Goal: Task Accomplishment & Management: Manage account settings

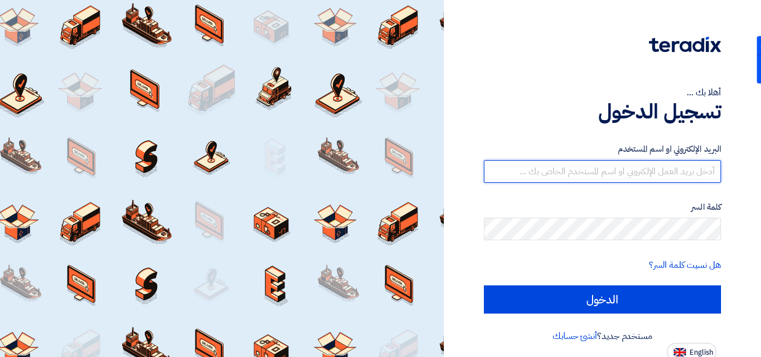
click at [514, 171] on input "text" at bounding box center [602, 171] width 237 height 23
click at [572, 175] on input "a" at bounding box center [602, 171] width 237 height 23
paste input "hmed.essam@harvest-trading-eg.com"
type input "[PERSON_NAME][EMAIL_ADDRESS][DOMAIN_NAME]"
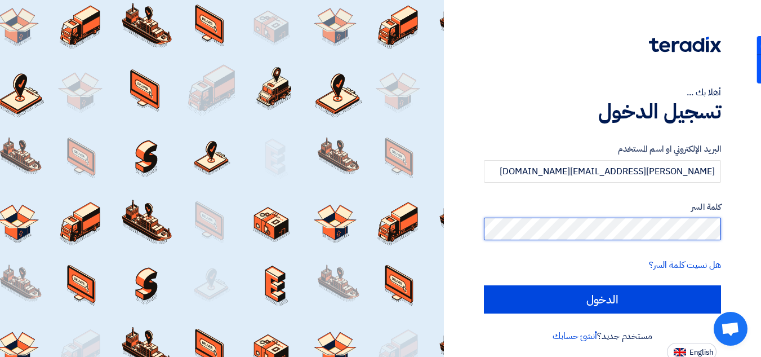
click at [484, 285] on input "الدخول" at bounding box center [602, 299] width 237 height 28
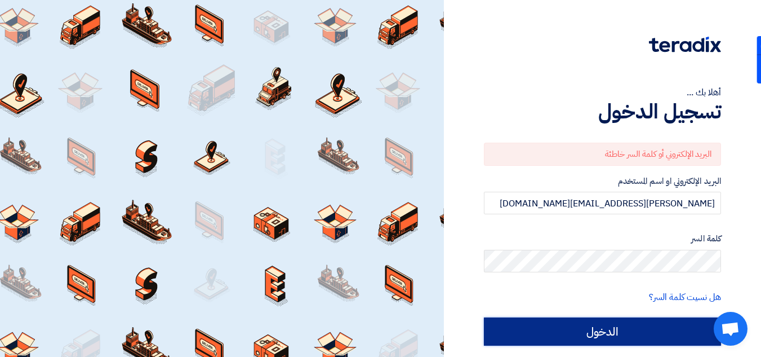
click at [617, 317] on input "الدخول" at bounding box center [602, 331] width 237 height 28
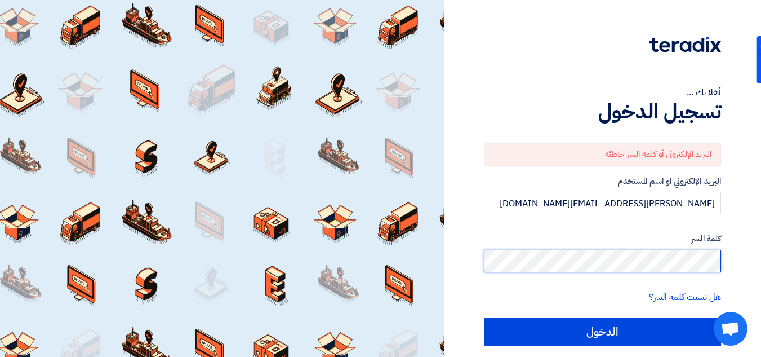
click at [484, 317] on input "الدخول" at bounding box center [602, 331] width 237 height 28
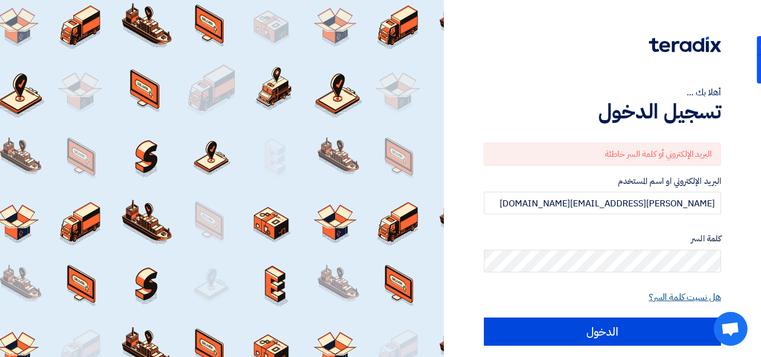
click at [659, 291] on link "هل نسيت كلمة السر؟" at bounding box center [685, 297] width 72 height 14
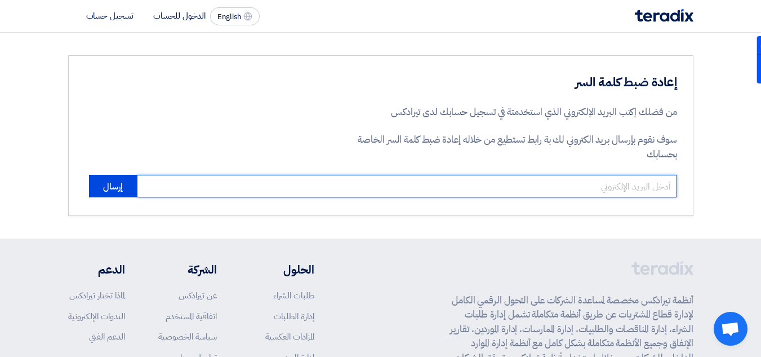
drag, startPoint x: 371, startPoint y: 192, endPoint x: 334, endPoint y: 190, distance: 36.7
click at [371, 192] on input "email" at bounding box center [407, 186] width 540 height 23
type input "[PERSON_NAME][EMAIL_ADDRESS][DOMAIN_NAME]"
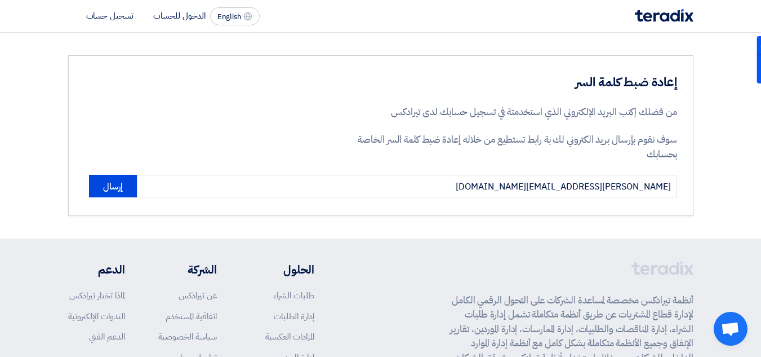
click at [81, 188] on div "إعادة ضبط كلمة السر من فضلك إكتب البريد الإلكتروني الذي استخدمتة في تسجيل حسابك…" at bounding box center [380, 135] width 625 height 161
click at [133, 188] on button "إرسال" at bounding box center [113, 186] width 48 height 23
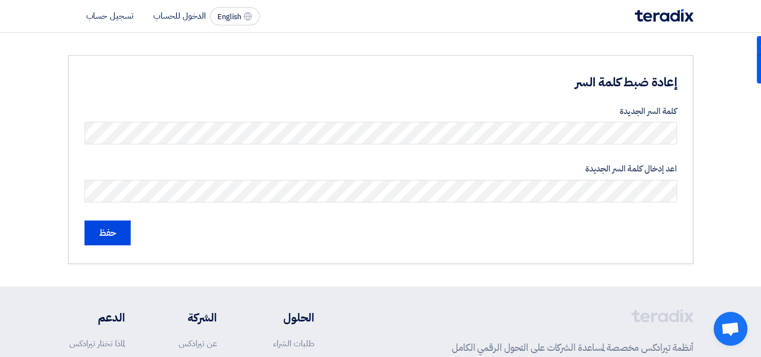
click at [95, 245] on div "إعادة ضبط كلمة السر كلمة السر الجديدة اعد إدخال كلمة السر الجديدة حفظ" at bounding box center [380, 159] width 625 height 208
click at [127, 228] on input "حفظ" at bounding box center [107, 232] width 46 height 25
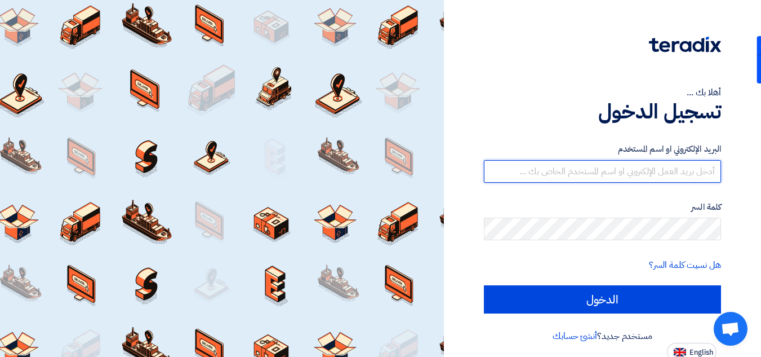
click at [617, 171] on input "text" at bounding box center [602, 171] width 237 height 23
type input "[PERSON_NAME][EMAIL_ADDRESS][DOMAIN_NAME]"
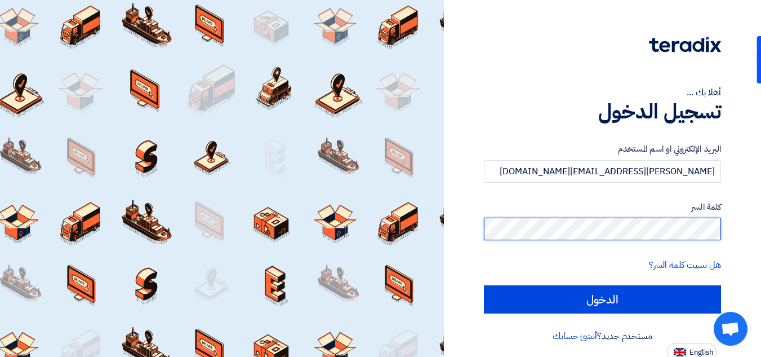
click at [484, 285] on input "الدخول" at bounding box center [602, 299] width 237 height 28
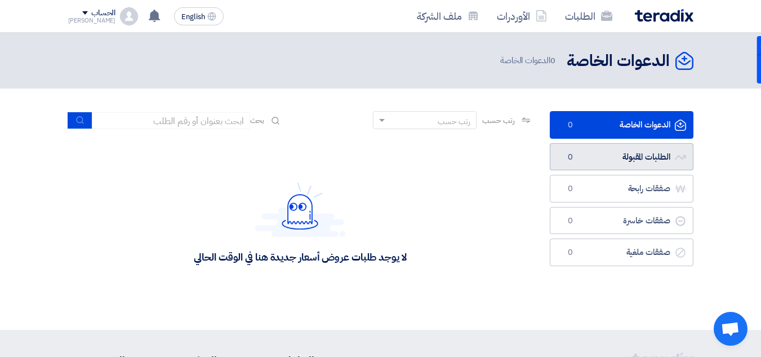
click at [603, 166] on link "الطلبات المقبولة الطلبات المقبولة 0" at bounding box center [622, 157] width 144 height 28
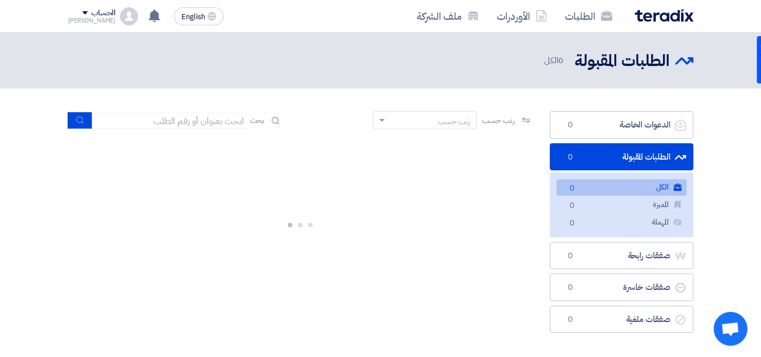
click at [616, 158] on link "الطلبات المقبولة الطلبات المقبولة 0" at bounding box center [622, 157] width 144 height 28
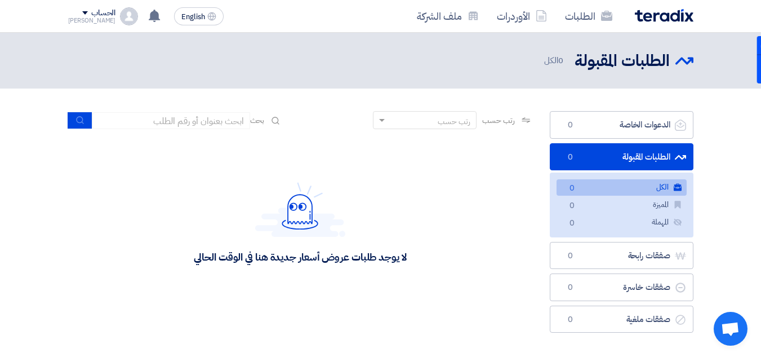
click at [683, 154] on icon "الطلبات المقبولة" at bounding box center [680, 157] width 11 height 11
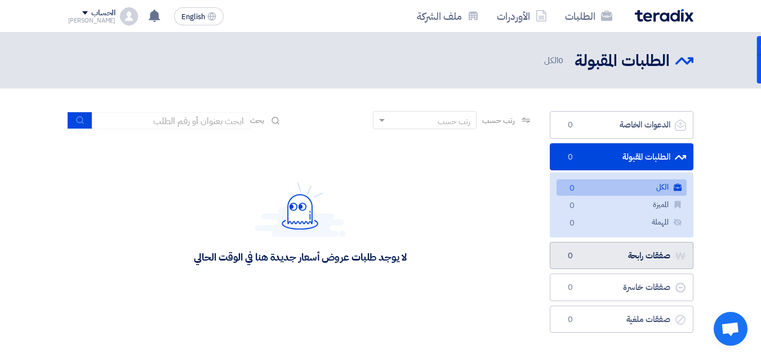
click at [601, 259] on link "صفقات رابحة صفقات رابحة 0" at bounding box center [622, 256] width 144 height 28
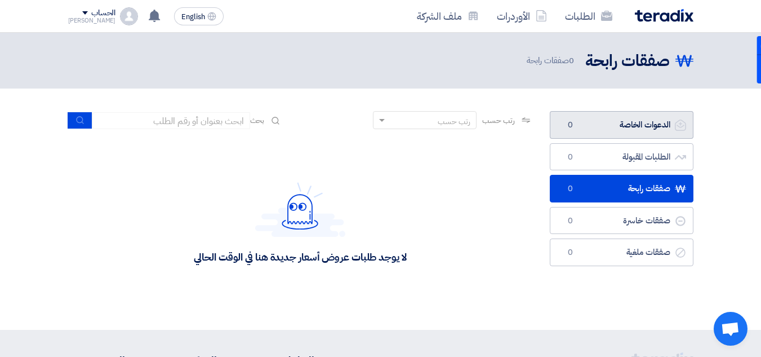
click at [662, 127] on link "الدعوات الخاصة الدعوات الخاصة 0" at bounding box center [622, 125] width 144 height 28
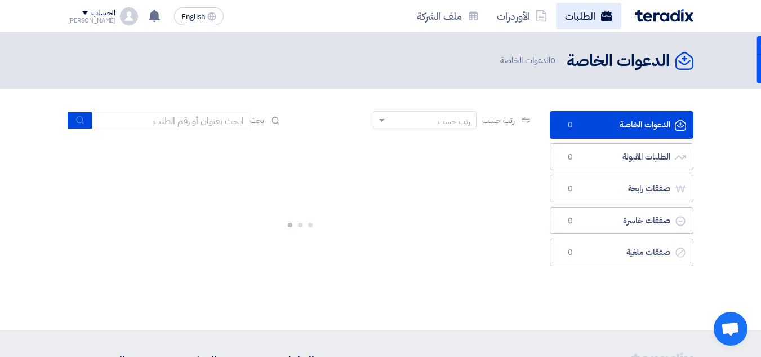
click at [589, 20] on link "الطلبات" at bounding box center [588, 16] width 65 height 26
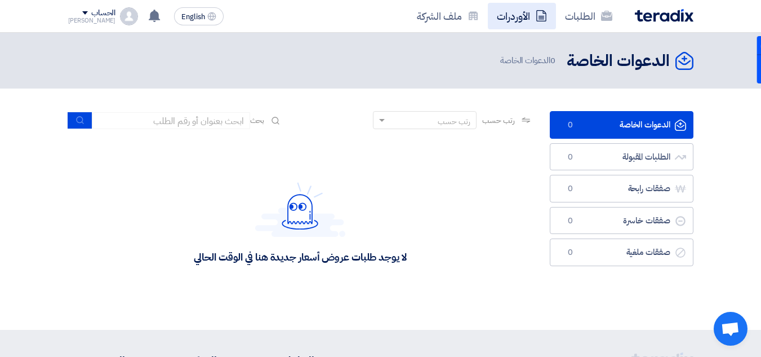
click at [529, 26] on link "الأوردرات" at bounding box center [522, 16] width 68 height 26
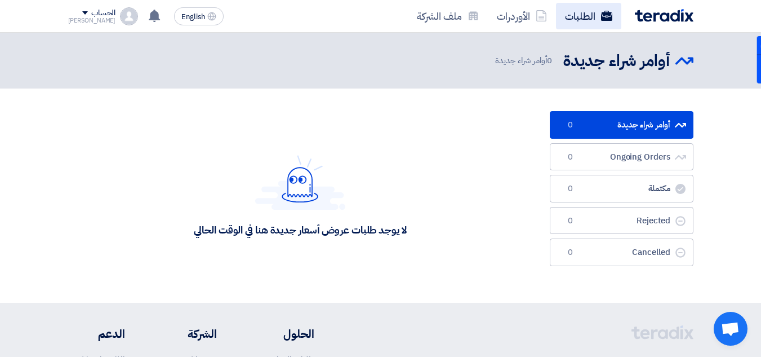
click at [573, 18] on link "الطلبات" at bounding box center [588, 16] width 65 height 26
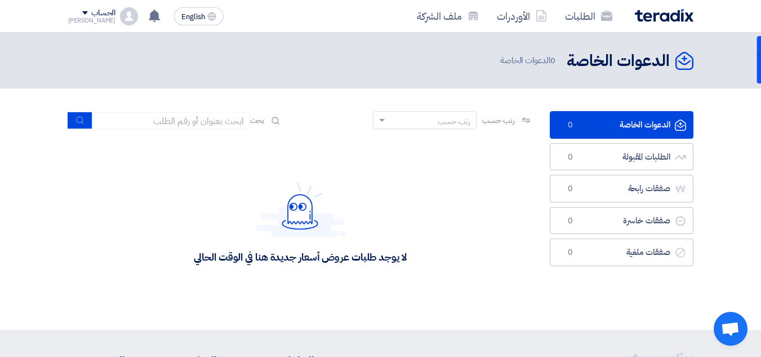
click at [105, 17] on div "الحساب [PERSON_NAME] الطلبات الأوردرات ملف الشركة الإعدادات خروج" at bounding box center [103, 16] width 70 height 18
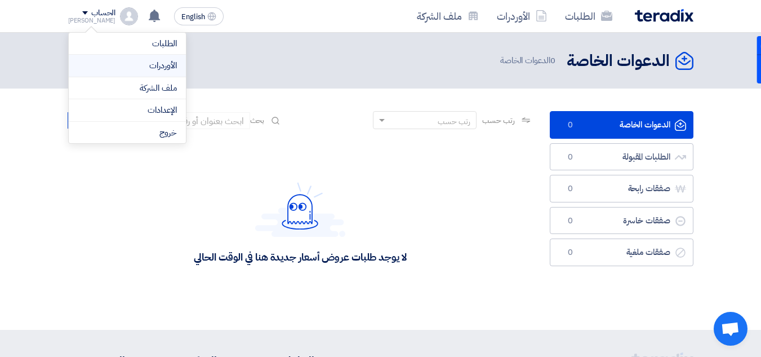
click at [168, 59] on link "الأوردرات" at bounding box center [127, 65] width 99 height 13
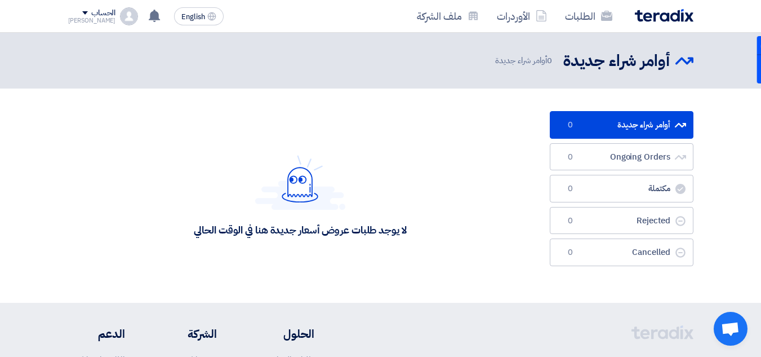
click at [120, 23] on img at bounding box center [129, 16] width 18 height 18
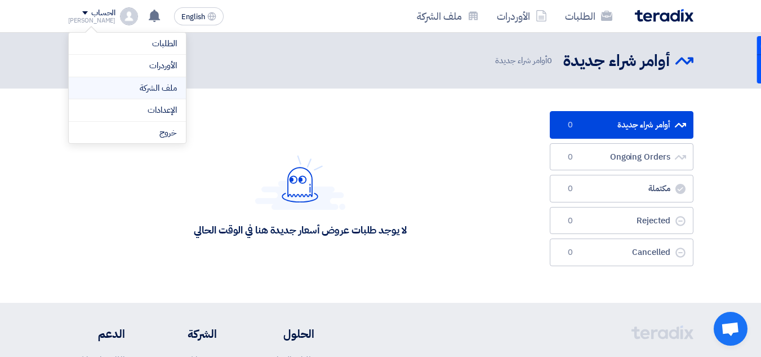
click at [164, 91] on link "ملف الشركة" at bounding box center [127, 88] width 99 height 13
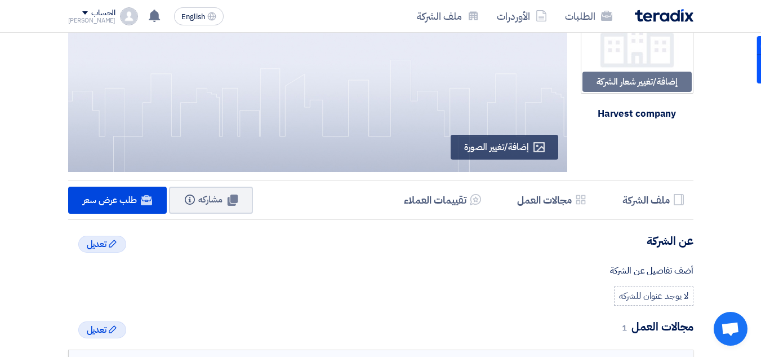
scroll to position [56, 0]
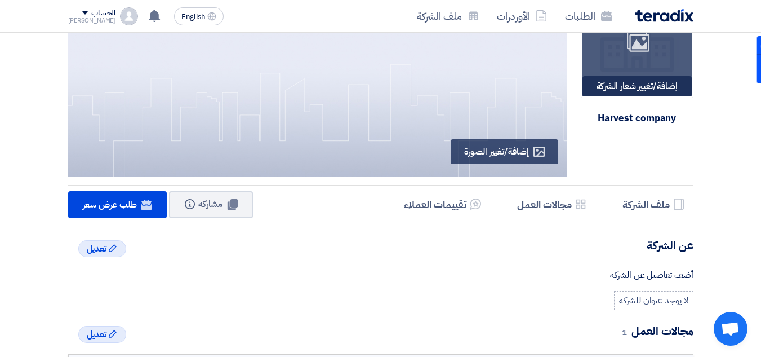
click at [614, 95] on div "Image" at bounding box center [636, 41] width 109 height 109
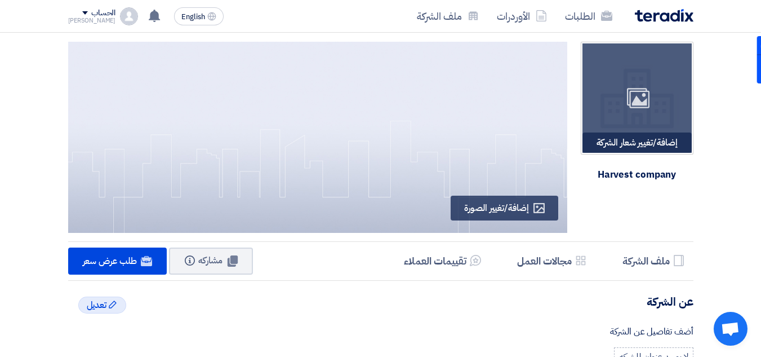
click at [625, 145] on div "إضافة/تغيير شعار الشركة Image" at bounding box center [636, 142] width 109 height 20
type input "C:\fakepath\5_4_2025 9_48_04 AM.png"
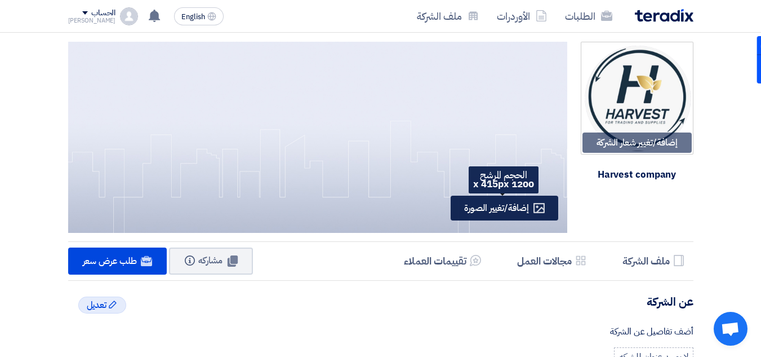
click at [530, 214] on div "Profile إضافة/تغيير الصورة" at bounding box center [504, 207] width 107 height 25
type input "C:\fakepath\469916420_582589578051168_123907903634104630_n.jpg"
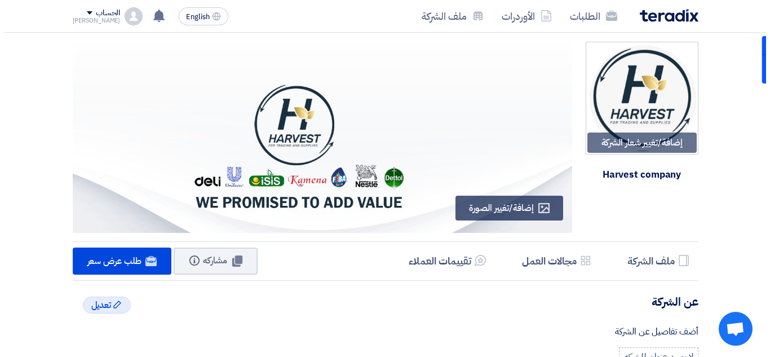
scroll to position [169, 0]
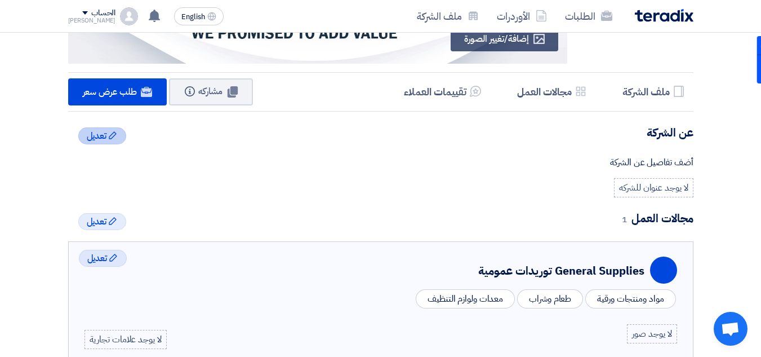
click at [122, 136] on div "Edit تعديل" at bounding box center [102, 135] width 48 height 17
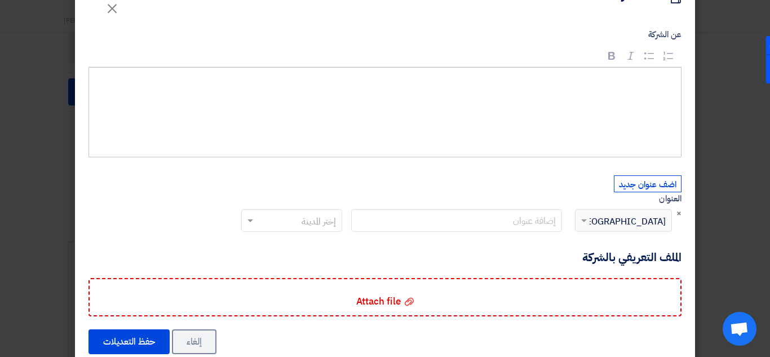
scroll to position [56, 0]
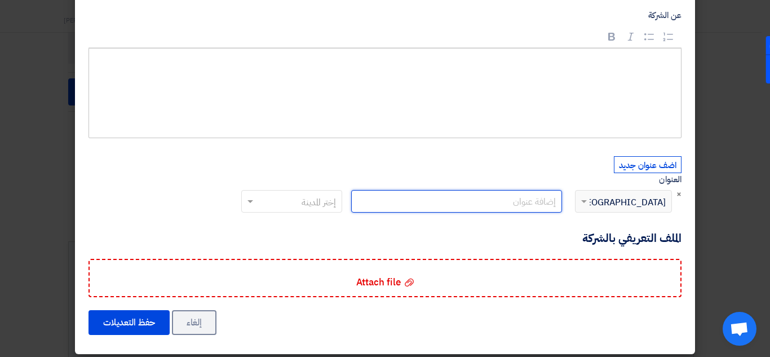
click at [480, 203] on input "text" at bounding box center [456, 201] width 211 height 23
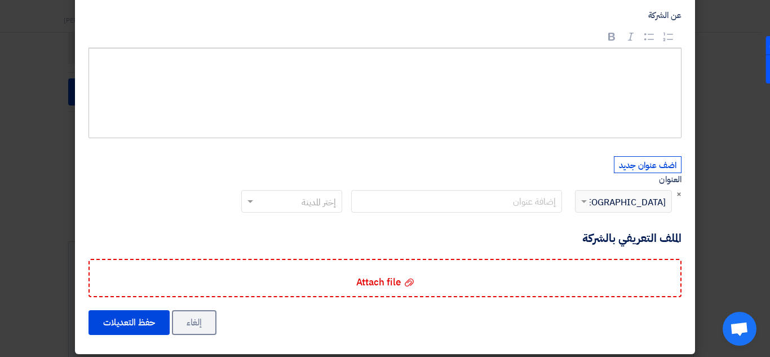
drag, startPoint x: 243, startPoint y: 208, endPoint x: 174, endPoint y: 210, distance: 69.9
click at [242, 208] on div "إختر المدينة" at bounding box center [292, 210] width 110 height 41
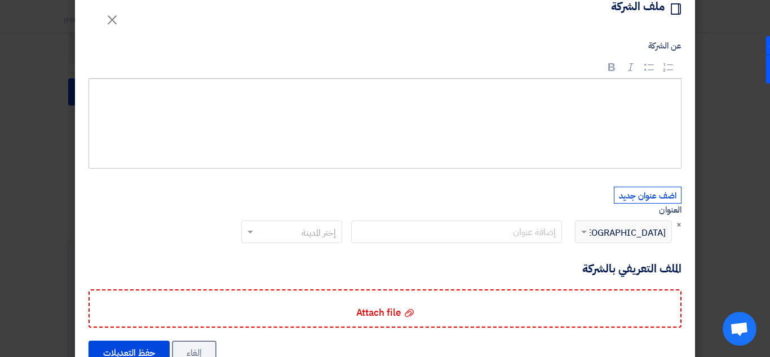
scroll to position [64, 0]
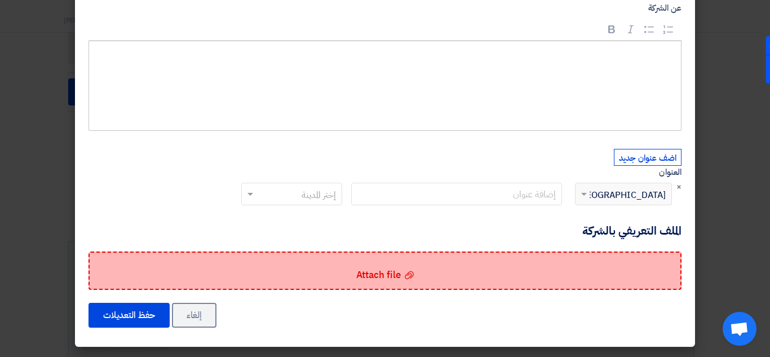
drag, startPoint x: 415, startPoint y: 287, endPoint x: 407, endPoint y: 288, distance: 7.3
click at [413, 288] on div "Attach file Attach file" at bounding box center [384, 270] width 593 height 38
click at [0, 0] on input "Attach file Attach file" at bounding box center [0, 0] width 0 height 0
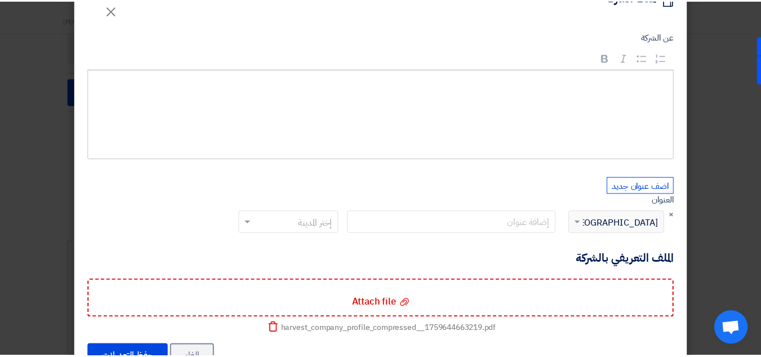
scroll to position [78, 0]
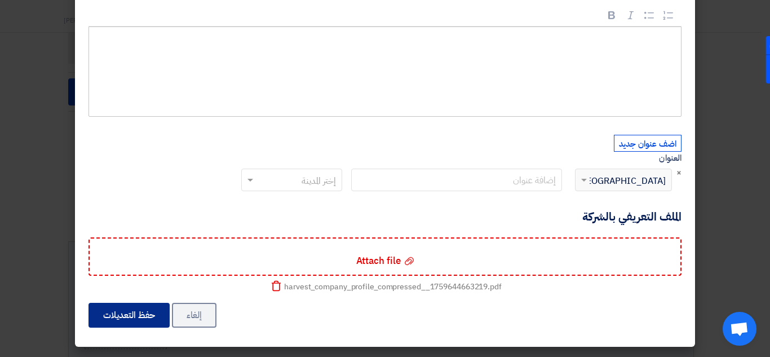
click at [140, 320] on button "حفظ التعديلات" at bounding box center [128, 315] width 81 height 25
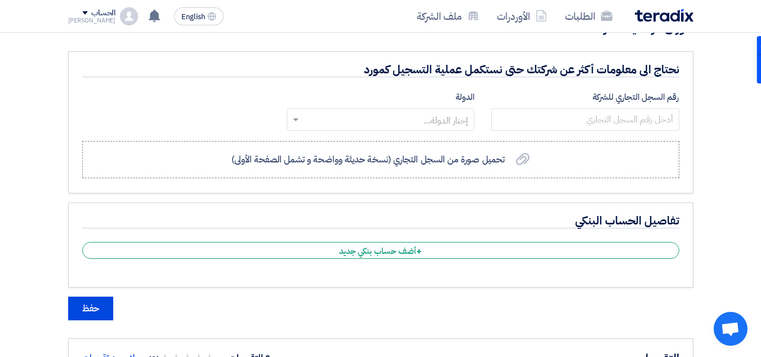
scroll to position [620, 0]
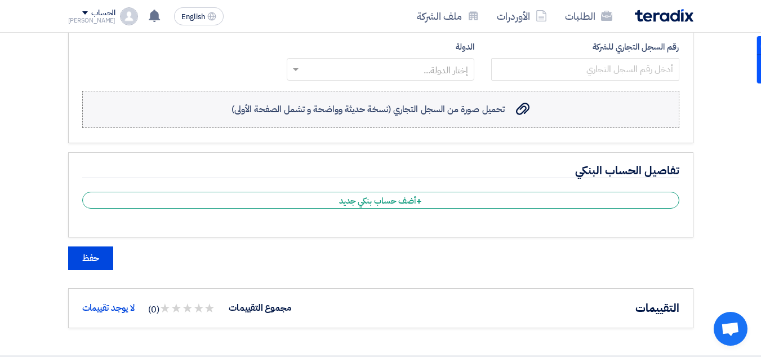
click at [419, 115] on span "تحميل صورة من السجل التجاري (نسخة حديثة وواضحة و تشمل الصفحة الأولى)" at bounding box center [368, 110] width 273 height 14
click at [0, 0] on input "تحميل صورة من السجل التجاري (نسخة حديثة وواضحة و تشمل الصفحة الأولى) تحميل صورة…" at bounding box center [0, 0] width 0 height 0
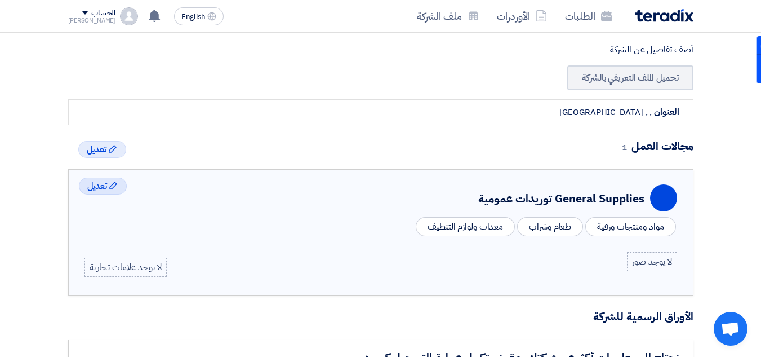
scroll to position [169, 0]
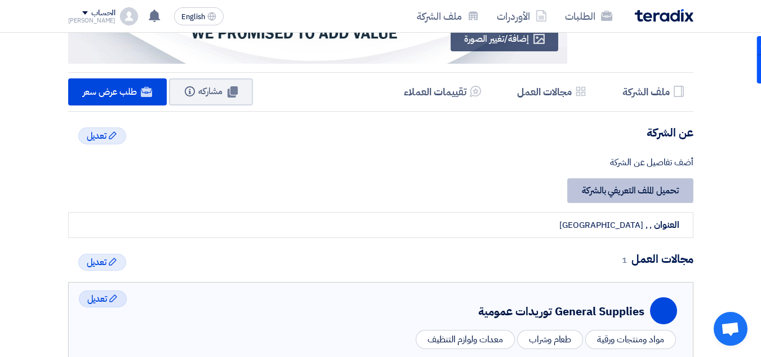
click at [630, 193] on link "تحميل الملف التعريفي بالشركة" at bounding box center [630, 190] width 126 height 25
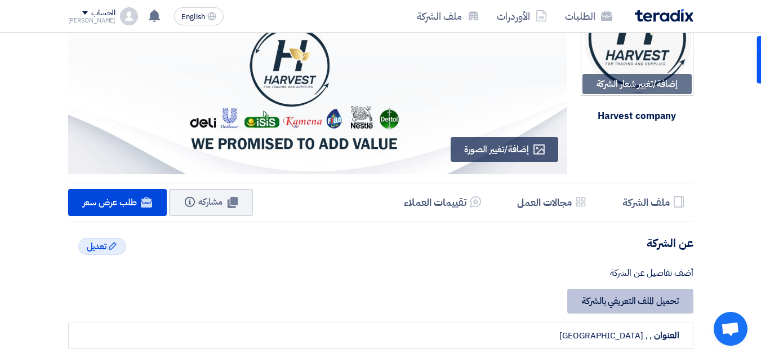
scroll to position [56, 0]
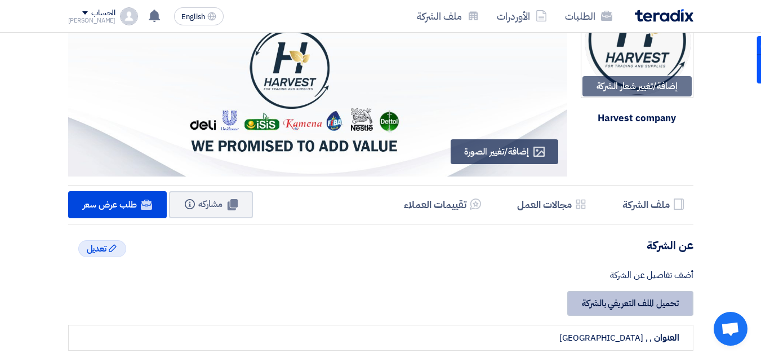
click at [637, 309] on link "تحميل الملف التعريفي بالشركة" at bounding box center [630, 303] width 126 height 25
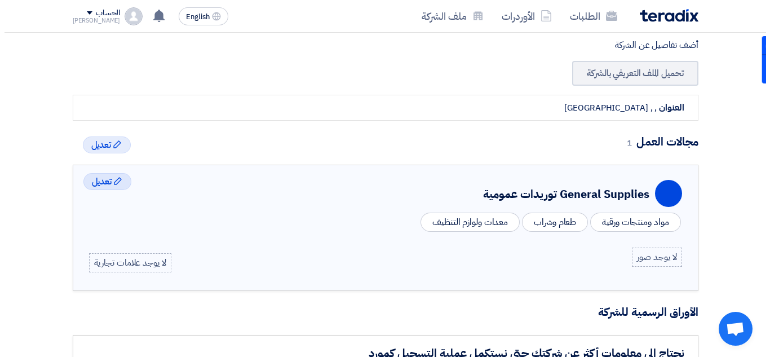
scroll to position [282, 0]
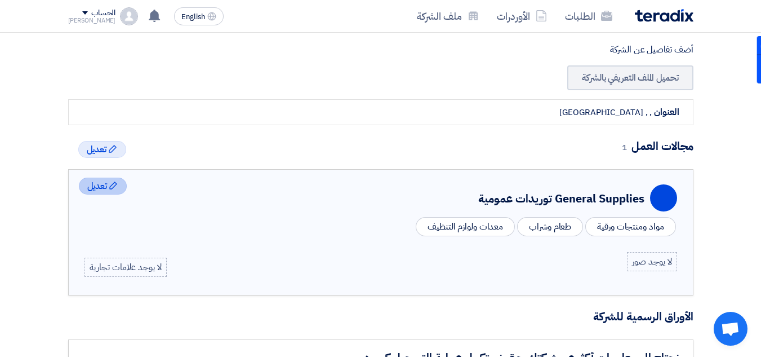
click at [112, 180] on div "Edit تعديل" at bounding box center [103, 185] width 48 height 17
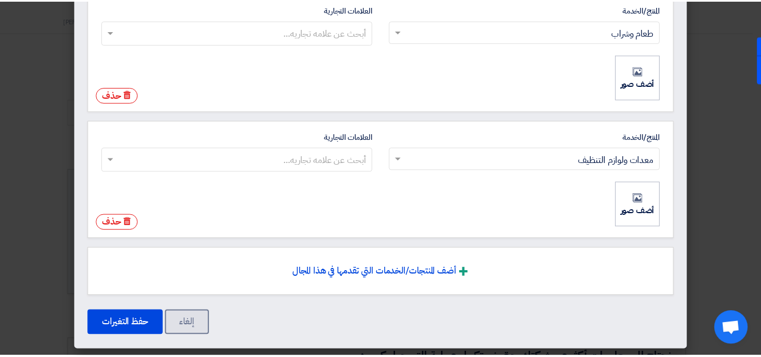
scroll to position [277, 0]
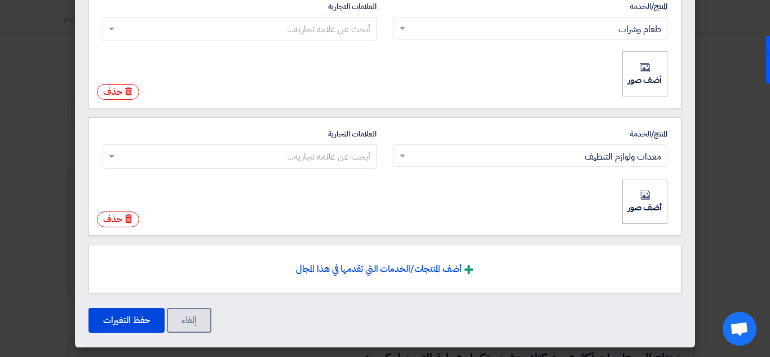
click at [695, 146] on div "المنتج/الخدمة ابحث عن المنتج/الخدمة × مواد ومنتجات ورقية × العلامات التجارية أب…" at bounding box center [385, 98] width 620 height 498
click at [183, 326] on button "إلغاء" at bounding box center [189, 320] width 45 height 25
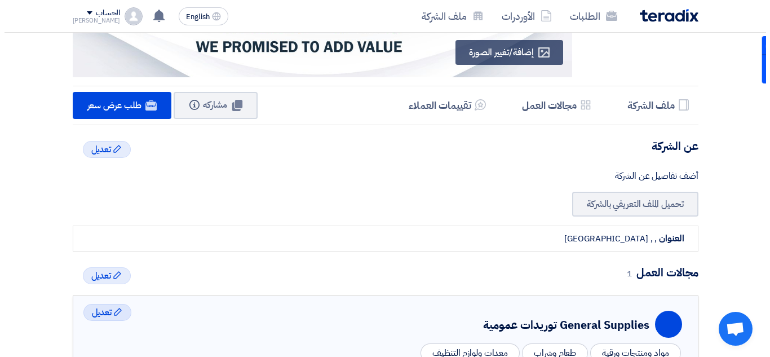
scroll to position [113, 0]
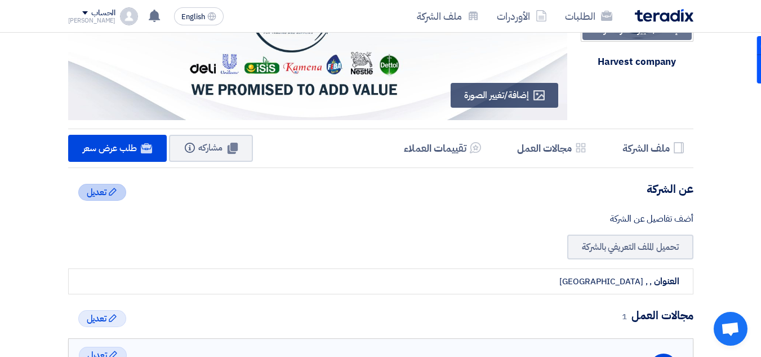
click at [96, 186] on span "تعديل" at bounding box center [97, 192] width 20 height 14
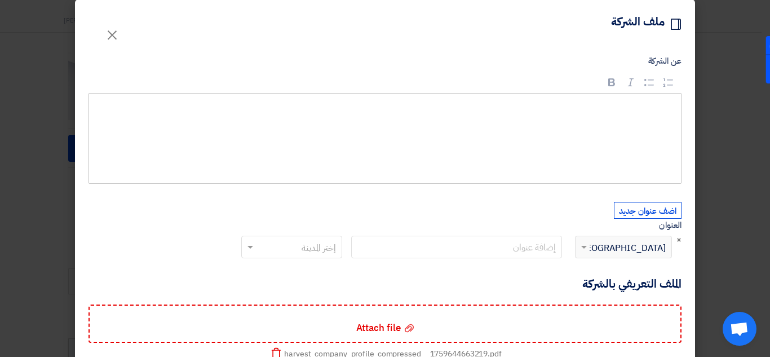
scroll to position [0, 0]
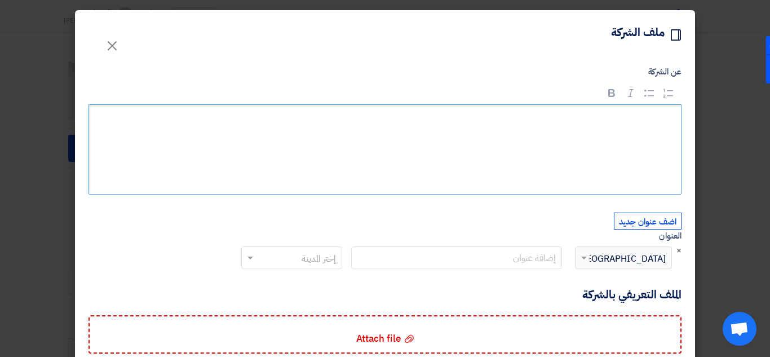
click at [565, 154] on div "Rich Text Editor, main" at bounding box center [384, 149] width 593 height 90
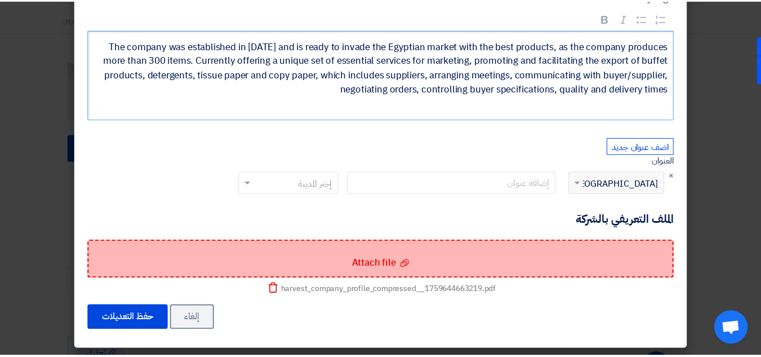
scroll to position [78, 0]
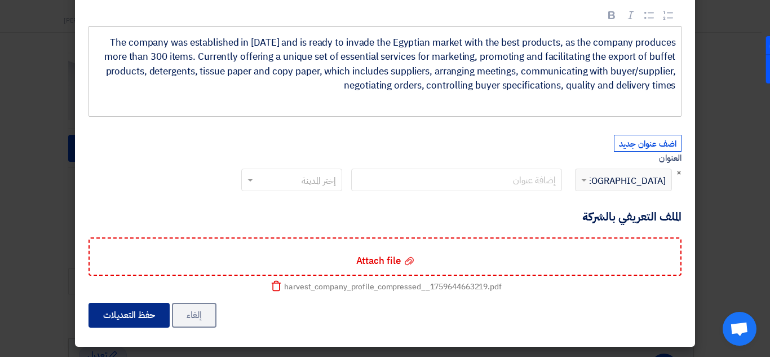
click at [99, 313] on button "حفظ التعديلات" at bounding box center [128, 315] width 81 height 25
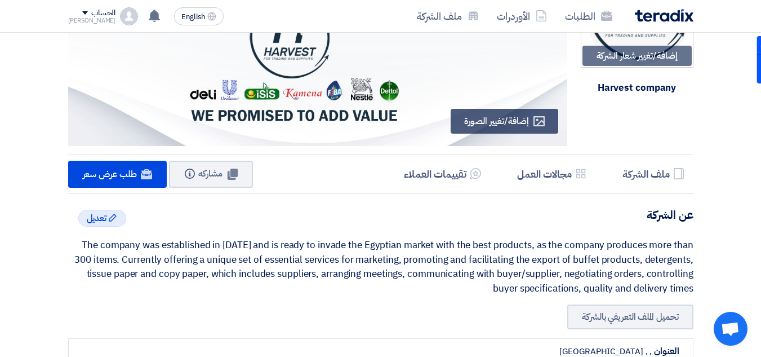
scroll to position [0, 0]
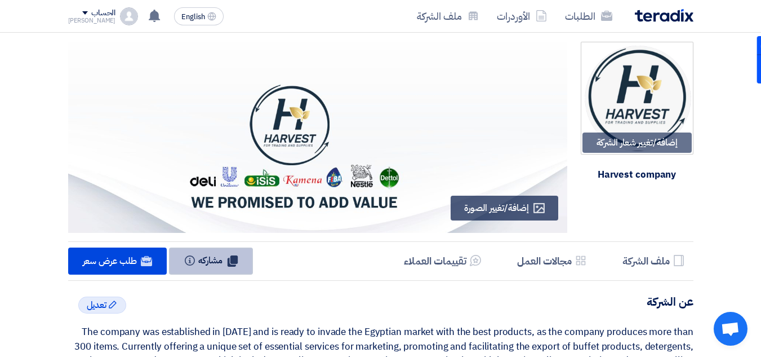
click at [202, 265] on span "مشاركه" at bounding box center [210, 260] width 24 height 14
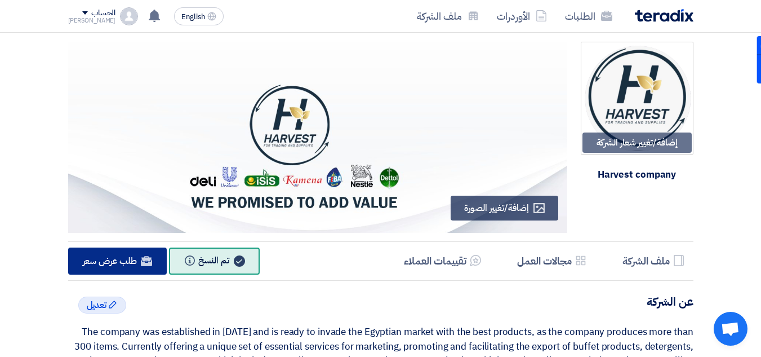
click at [130, 263] on span "طلب عرض سعر" at bounding box center [110, 261] width 54 height 14
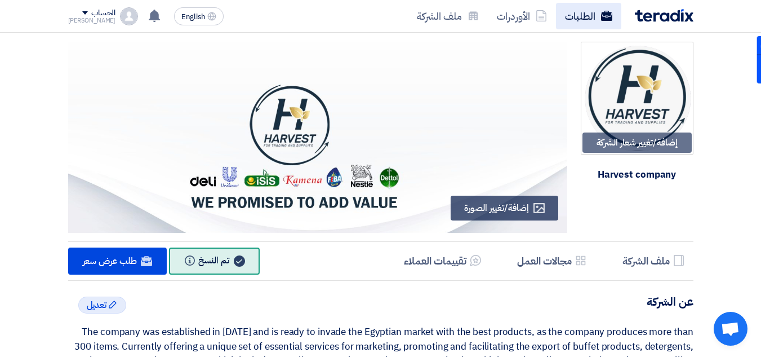
click at [608, 18] on use at bounding box center [606, 16] width 11 height 10
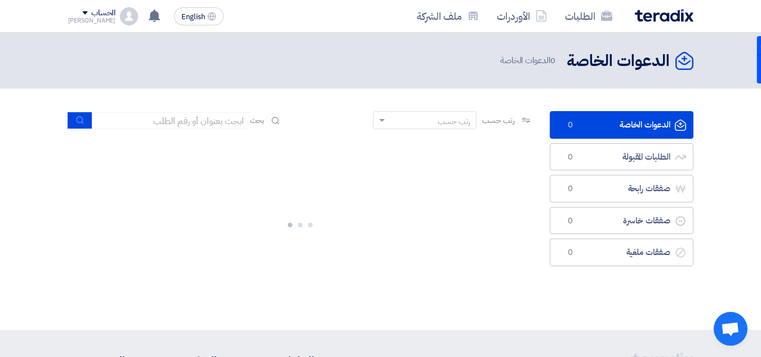
click at [90, 17] on div "[PERSON_NAME]" at bounding box center [92, 20] width 48 height 6
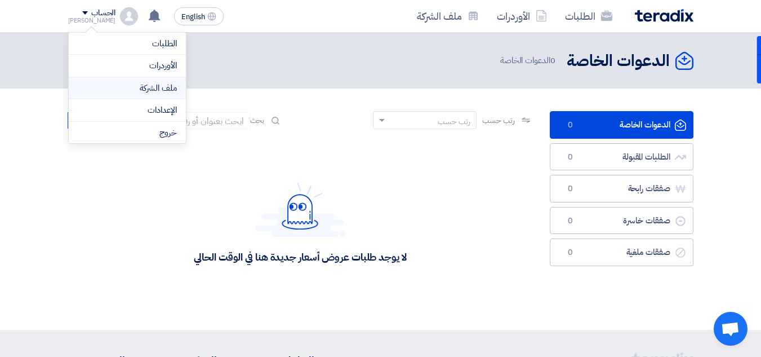
click at [121, 91] on link "ملف الشركة" at bounding box center [127, 88] width 99 height 13
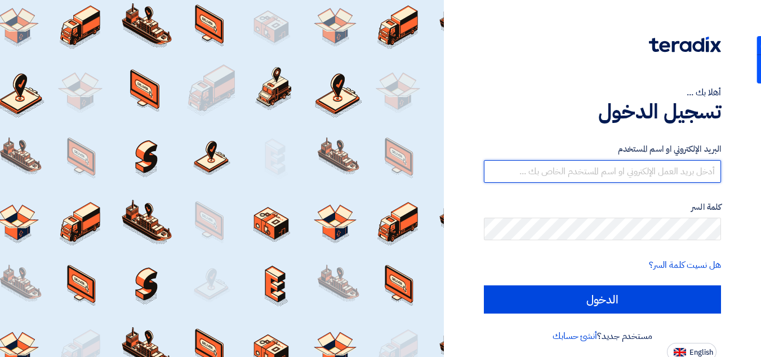
click at [602, 180] on input "text" at bounding box center [602, 171] width 237 height 23
click at [599, 178] on input "text" at bounding box center [602, 171] width 237 height 23
type input "[PERSON_NAME][EMAIL_ADDRESS][DOMAIN_NAME]"
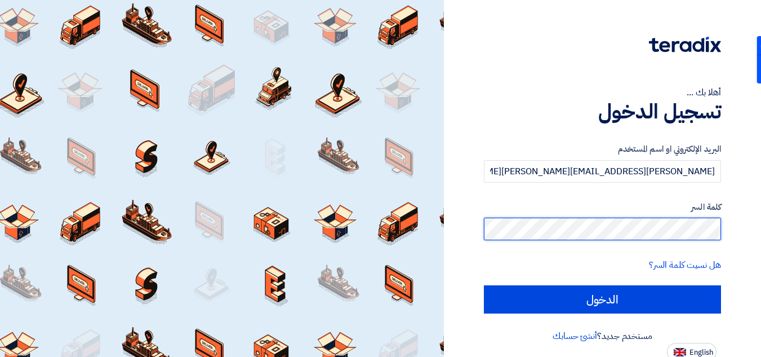
click at [484, 285] on input "الدخول" at bounding box center [602, 299] width 237 height 28
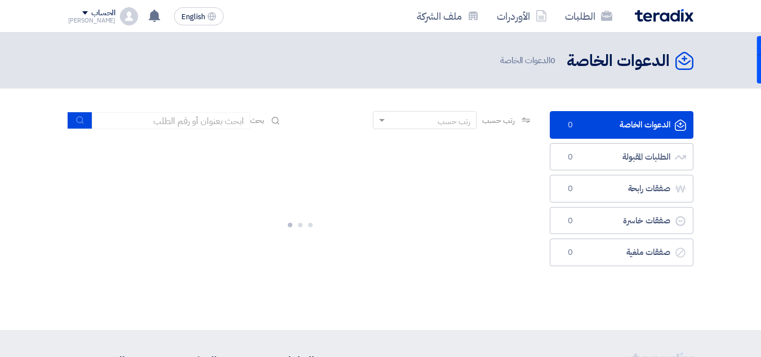
click at [101, 18] on div "[PERSON_NAME]" at bounding box center [92, 20] width 48 height 6
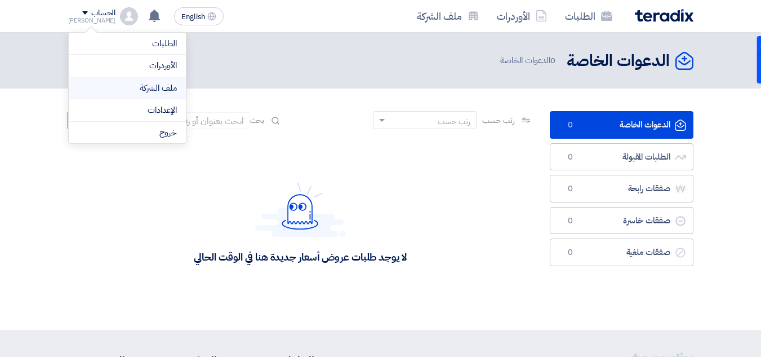
click at [117, 97] on li "ملف الشركة" at bounding box center [127, 88] width 117 height 23
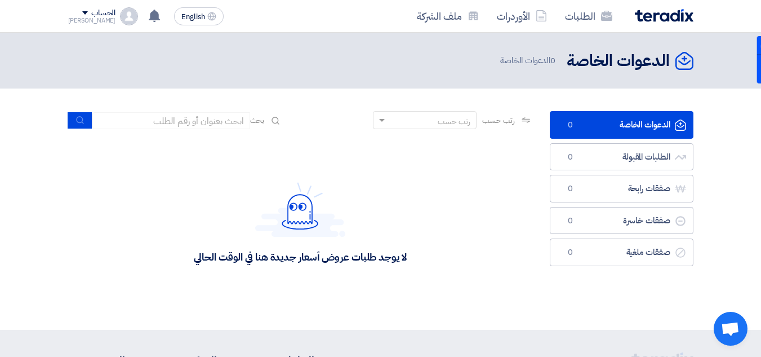
click at [92, 21] on div "[PERSON_NAME]" at bounding box center [92, 20] width 48 height 6
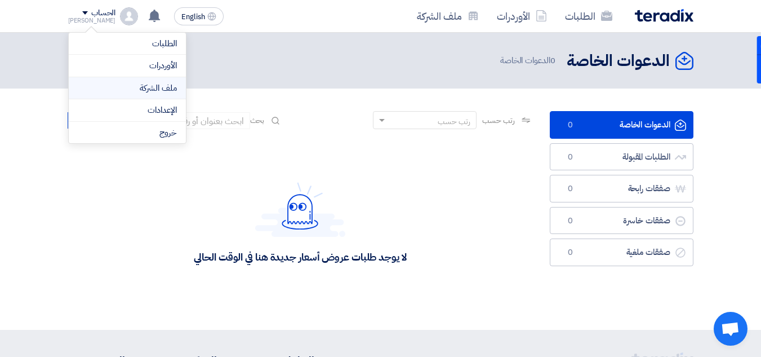
click at [132, 82] on link "ملف الشركة" at bounding box center [127, 88] width 99 height 13
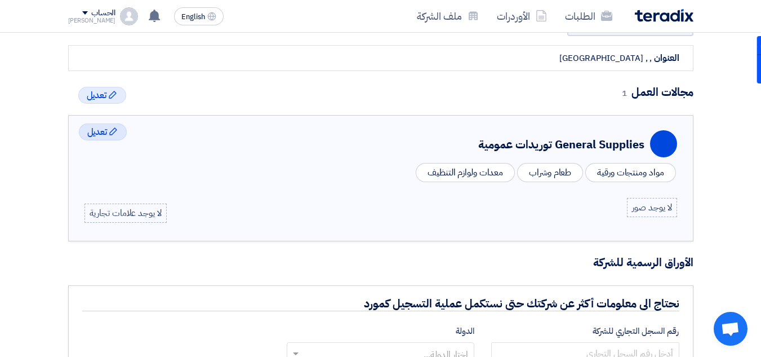
scroll to position [169, 0]
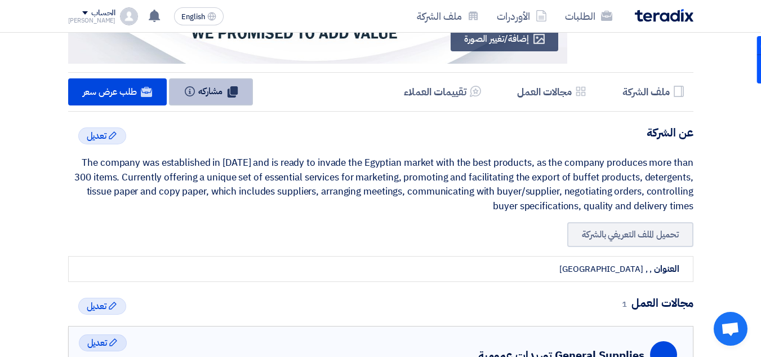
click at [228, 98] on button "مشاركه Info" at bounding box center [211, 91] width 84 height 27
